Goal: Ask a question

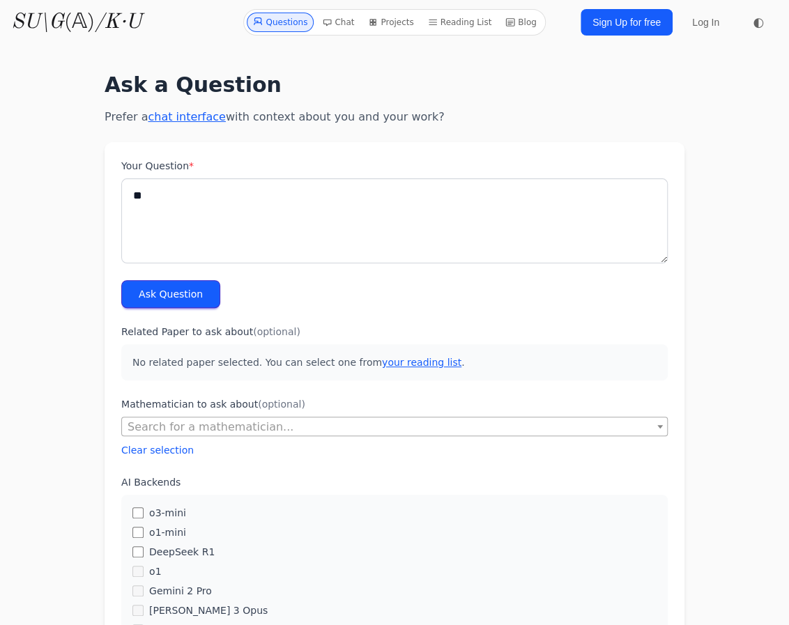
type textarea "*"
type textarea "**********"
click at [151, 302] on button "Ask Question" at bounding box center [170, 294] width 99 height 28
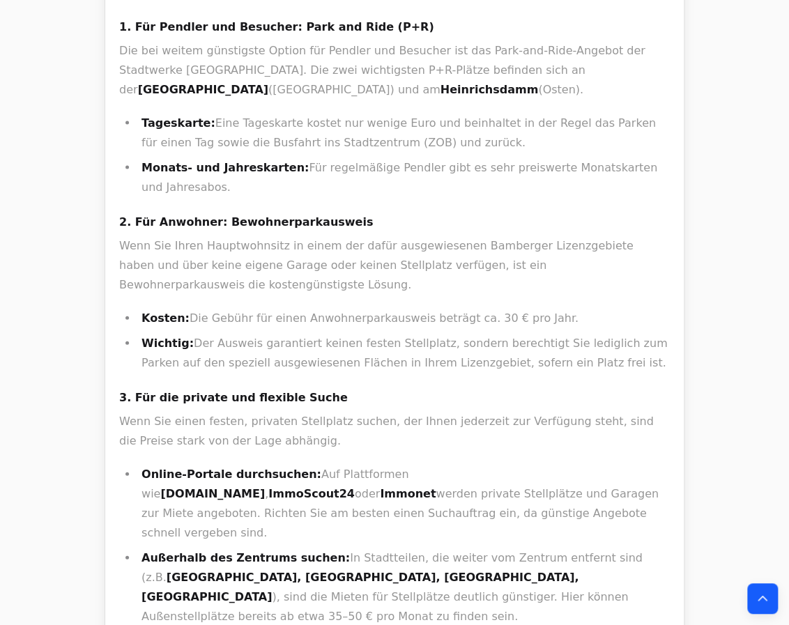
scroll to position [1203, 0]
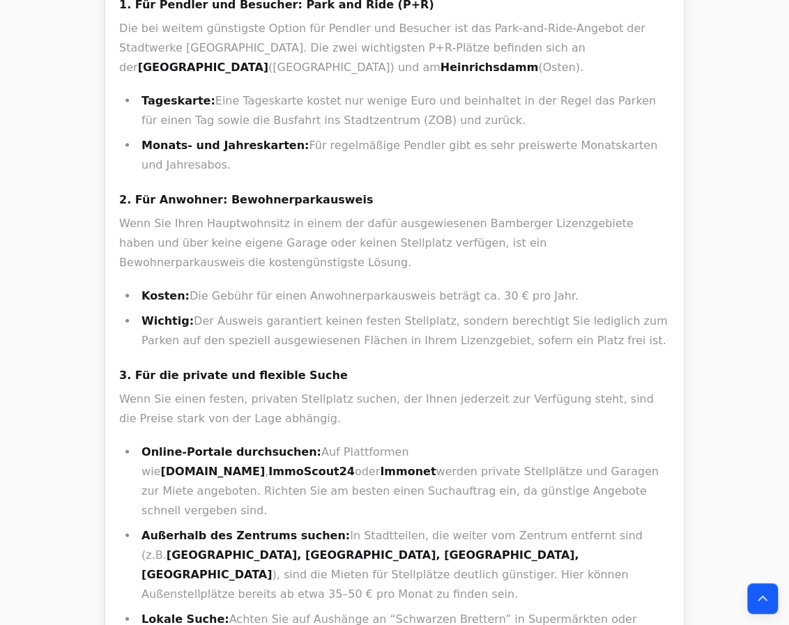
click at [498, 270] on div "Die Miete für einen Stellplatz in [GEOGRAPHIC_DATA] ist aus mehreren Gründen re…" at bounding box center [394, 79] width 550 height 1371
click at [498, 269] on div "Die Miete für einen Stellplatz in [GEOGRAPHIC_DATA] ist aus mehreren Gründen re…" at bounding box center [394, 79] width 550 height 1371
click at [355, 465] on strong "ImmoScout24" at bounding box center [311, 471] width 86 height 13
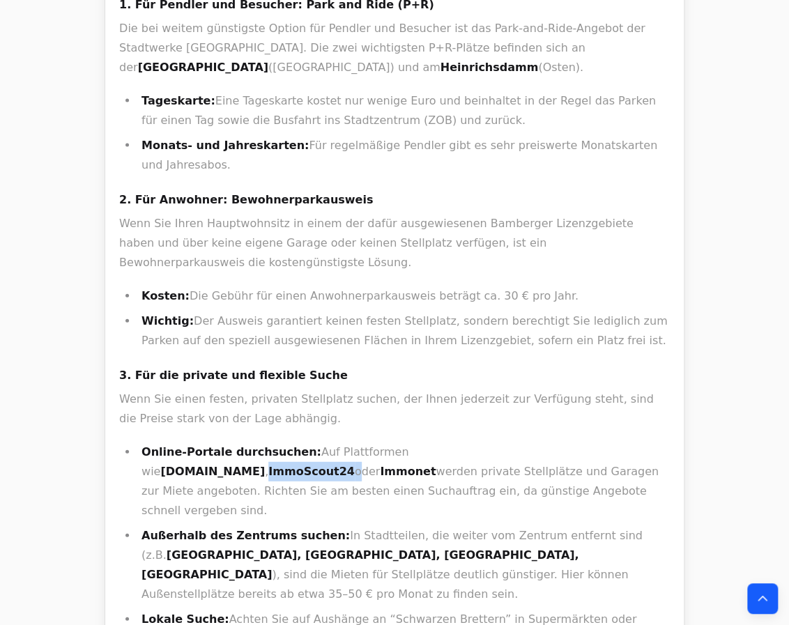
copy li "ImmoScout24"
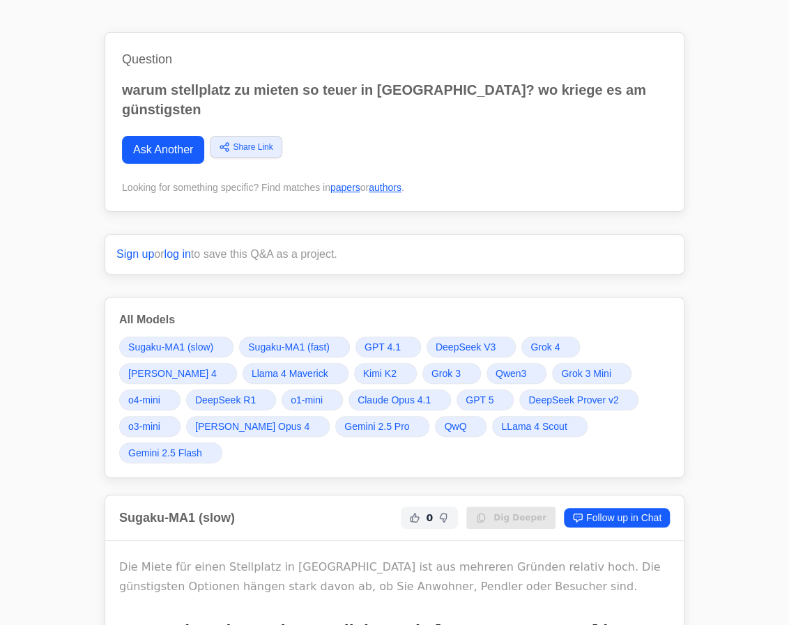
scroll to position [0, 0]
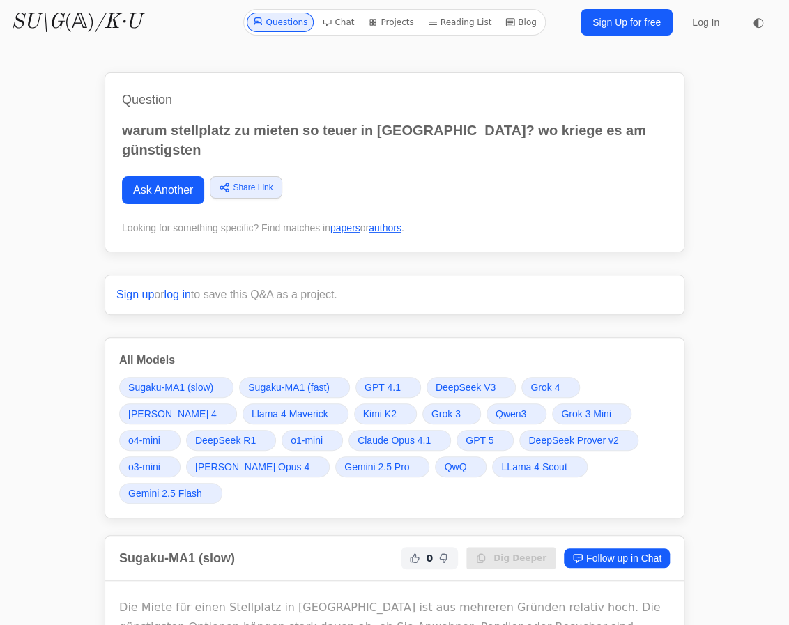
click at [543, 377] on link "Grok 4" at bounding box center [550, 387] width 59 height 21
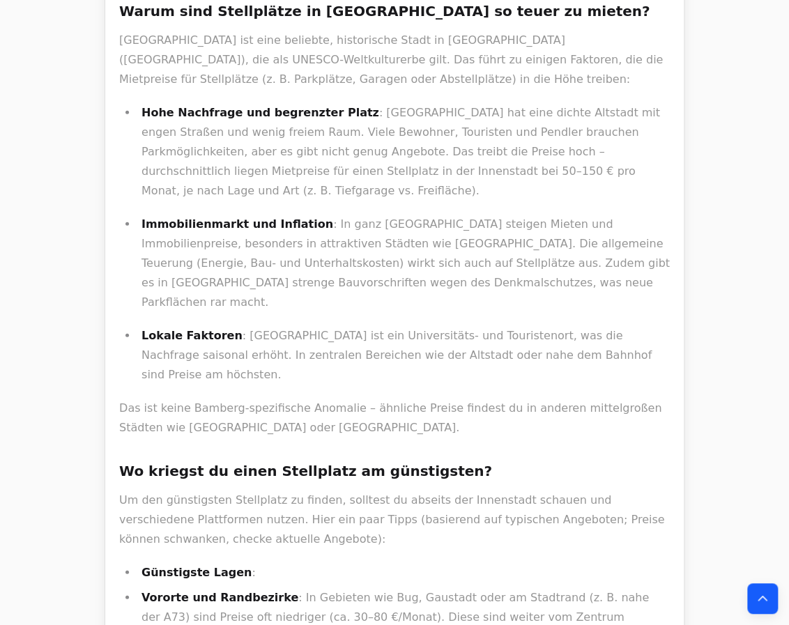
scroll to position [5612, 0]
